Goal: Task Accomplishment & Management: Use online tool/utility

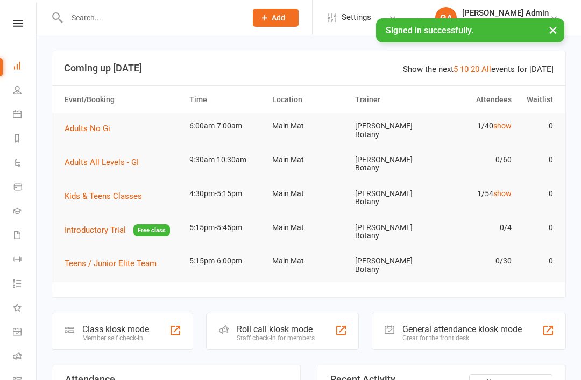
click at [167, 313] on div "Class kiosk mode Member self check-in" at bounding box center [122, 331] width 141 height 37
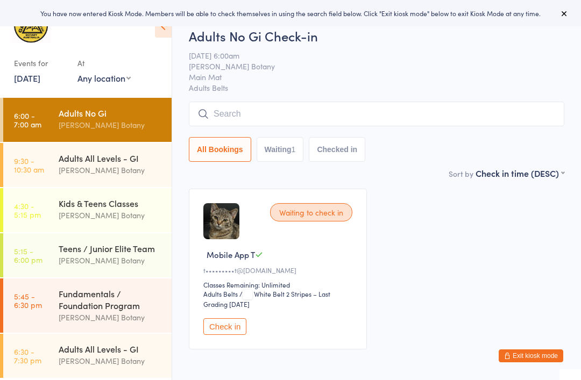
click at [113, 117] on div "Adults No Gi" at bounding box center [111, 113] width 104 height 12
click at [466, 121] on input "search" at bounding box center [376, 114] width 375 height 25
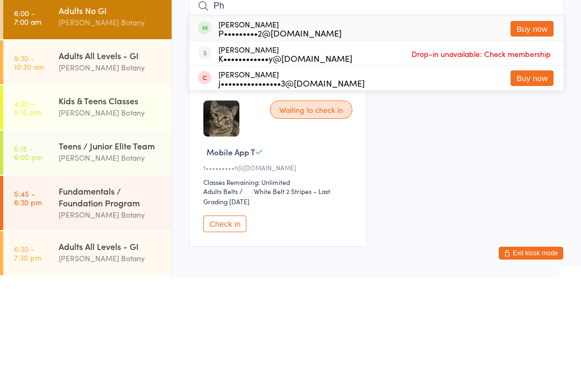
type input "P"
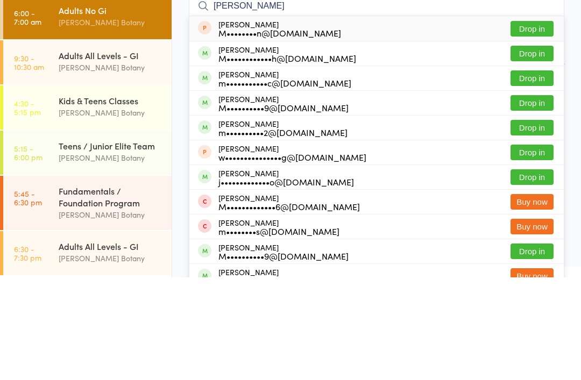
type input "[PERSON_NAME]"
click at [530, 148] on button "Drop in" at bounding box center [531, 156] width 43 height 16
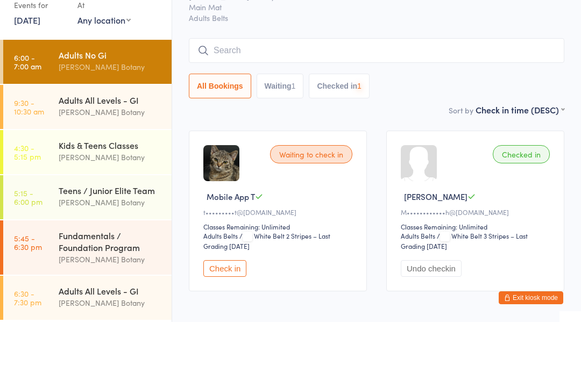
click at [392, 96] on input "search" at bounding box center [376, 108] width 375 height 25
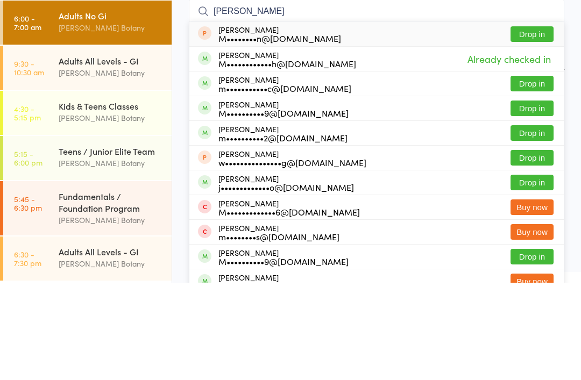
type input "[PERSON_NAME]"
click at [542, 198] on button "Drop in" at bounding box center [531, 206] width 43 height 16
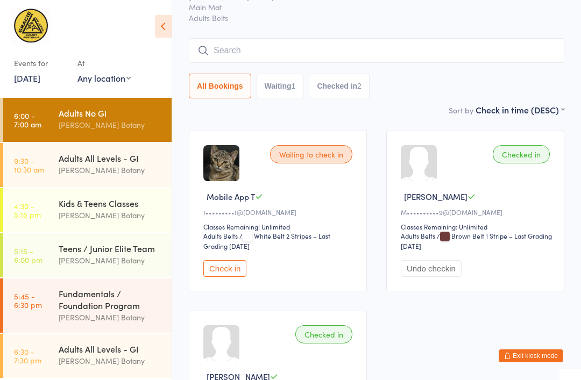
click at [381, 42] on input "search" at bounding box center [376, 50] width 375 height 25
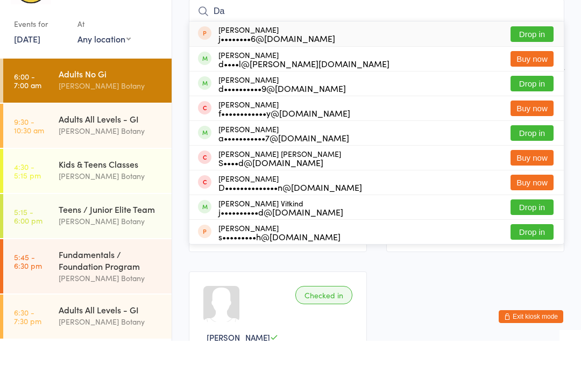
type input "D"
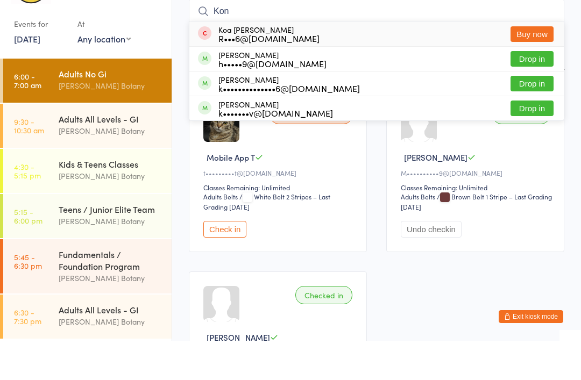
type input "Kon"
click at [538, 140] on button "Drop in" at bounding box center [531, 148] width 43 height 16
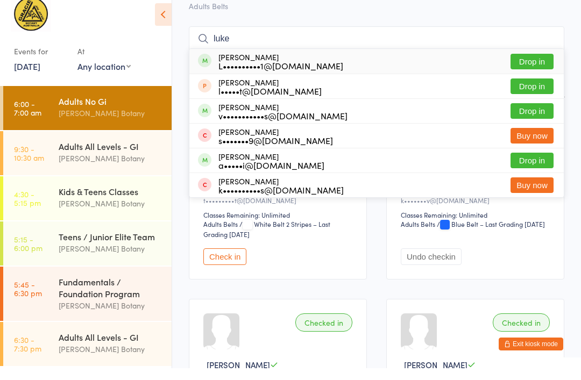
type input "luke"
click at [538, 69] on button "Drop in" at bounding box center [531, 74] width 43 height 16
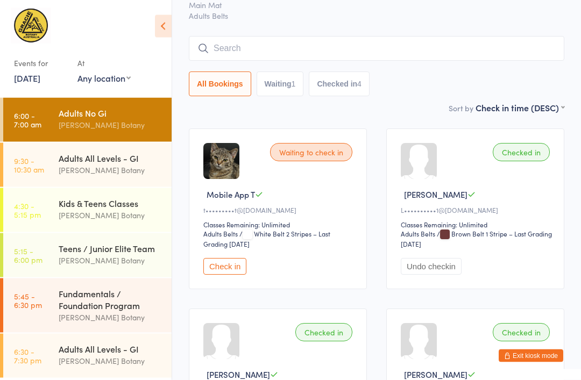
scroll to position [47, 0]
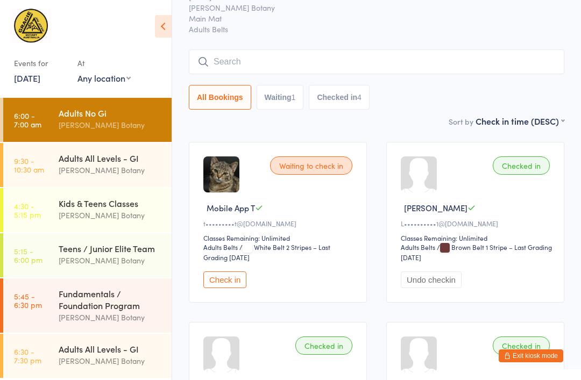
click at [489, 59] on input "search" at bounding box center [376, 61] width 375 height 25
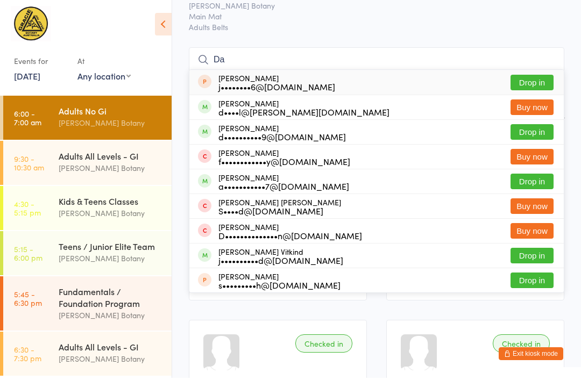
type input "D"
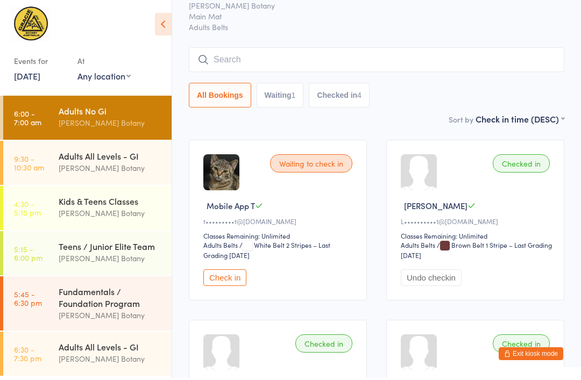
scroll to position [1, 0]
click at [105, 147] on div "Adults All Levels - GI [PERSON_NAME] Botany" at bounding box center [115, 164] width 113 height 42
